Goal: Use online tool/utility

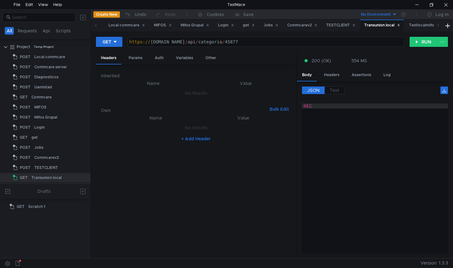
scroll to position [0, 3]
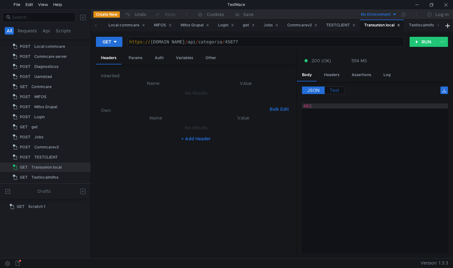
click at [335, 91] on span "Text" at bounding box center [334, 91] width 9 height 6
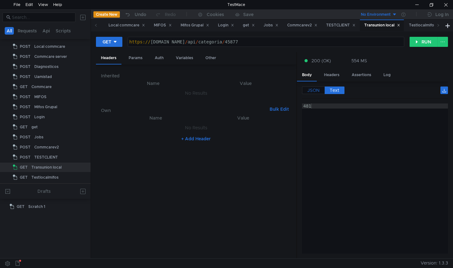
click at [316, 90] on span "JSON" at bounding box center [314, 91] width 12 height 6
click at [314, 93] on span "JSON" at bounding box center [314, 91] width 12 height 6
click at [328, 91] on label "Text" at bounding box center [335, 91] width 20 height 8
click at [314, 90] on span "JSON" at bounding box center [314, 91] width 12 height 6
click at [315, 91] on span "JSON" at bounding box center [314, 91] width 12 height 6
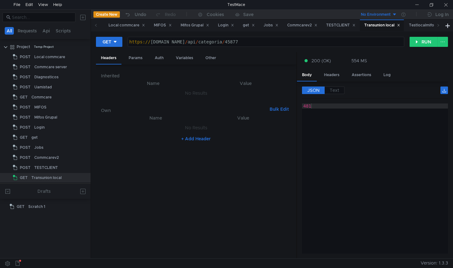
scroll to position [0, 3]
